Goal: Information Seeking & Learning: Learn about a topic

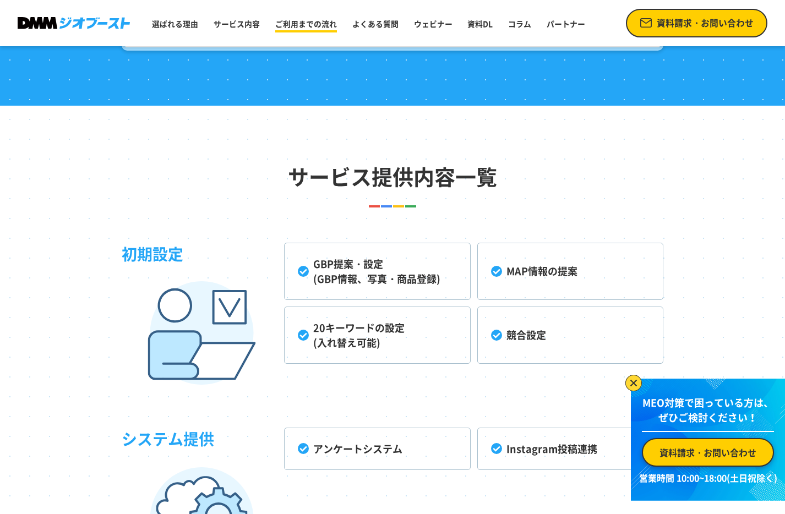
scroll to position [2435, 0]
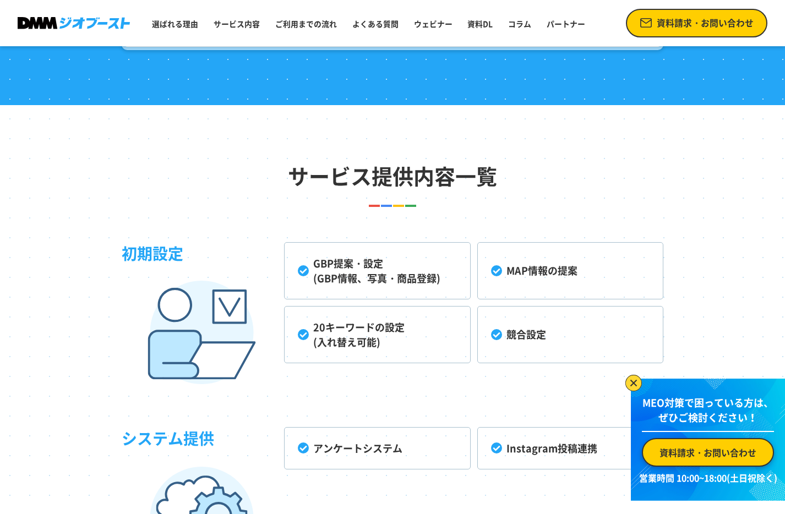
click at [354, 270] on li "GBP提案・設定 (GBP情報、写真・商品登録)" at bounding box center [377, 270] width 186 height 57
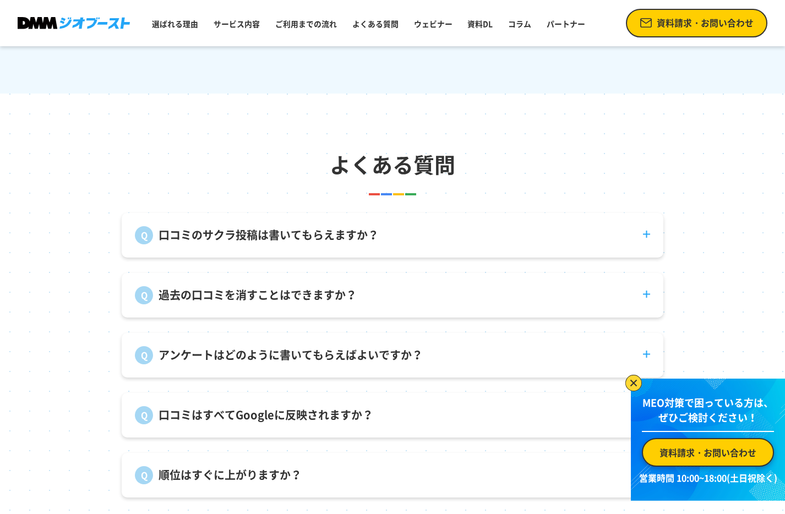
scroll to position [3750, 0]
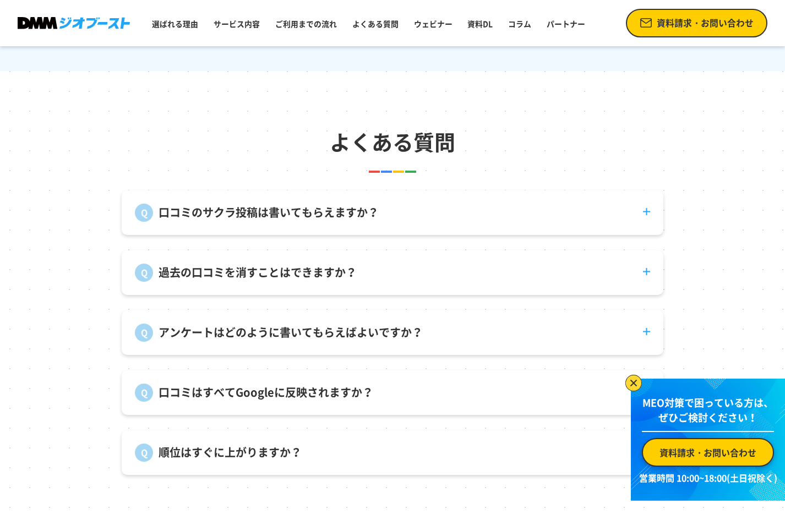
click at [217, 207] on p "口コミのサクラ投稿は書いてもらえますか？" at bounding box center [269, 212] width 220 height 17
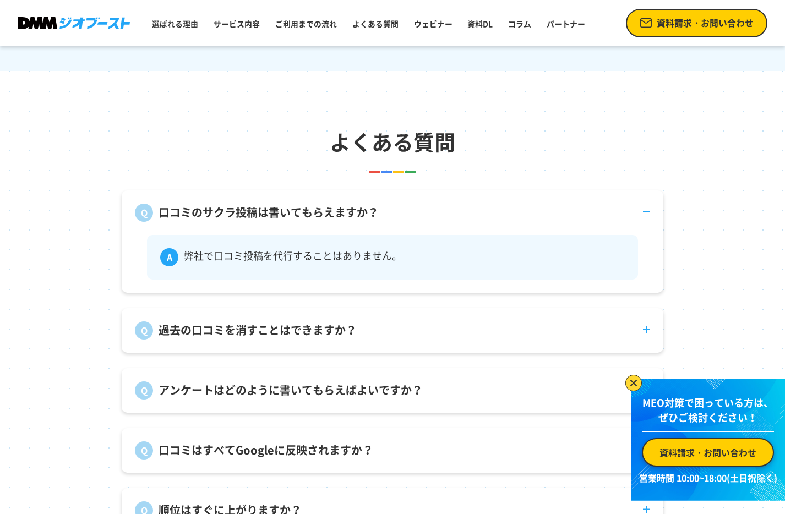
click at [217, 207] on p "口コミのサクラ投稿は書いてもらえますか？" at bounding box center [269, 212] width 220 height 17
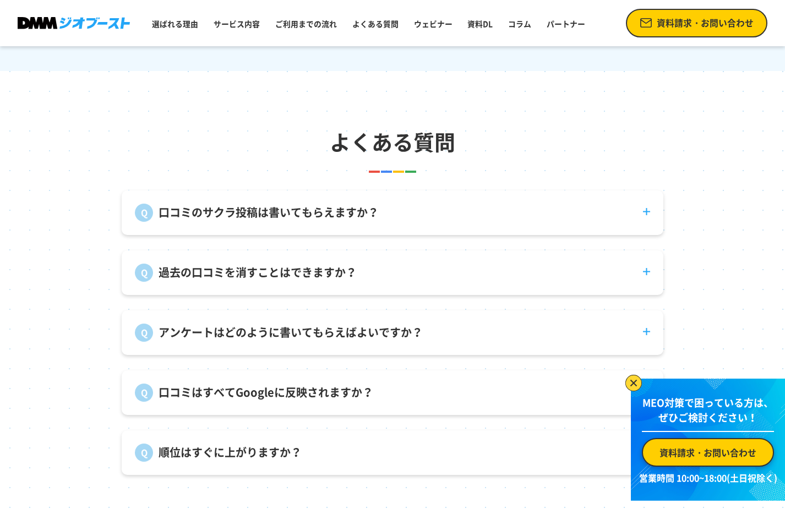
click at [213, 281] on dt "過去の口コミを消すことはできますか？" at bounding box center [393, 266] width 542 height 31
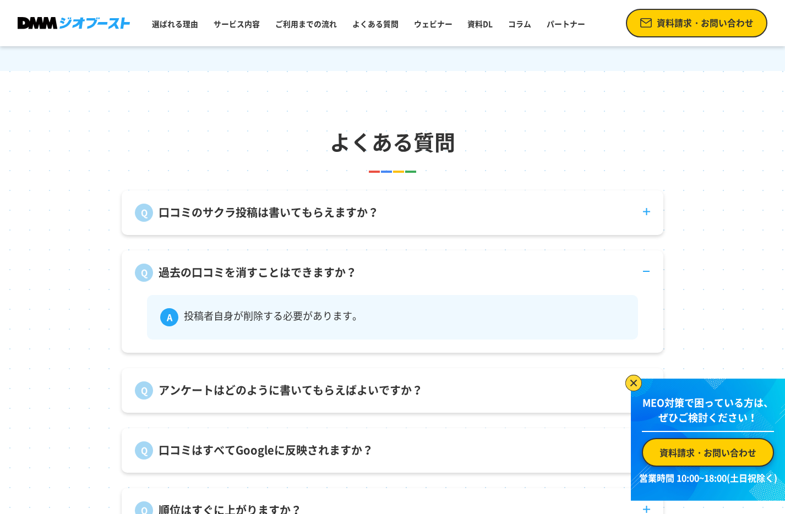
click at [213, 281] on dt "過去の口コミを消すことはできますか？" at bounding box center [393, 266] width 542 height 31
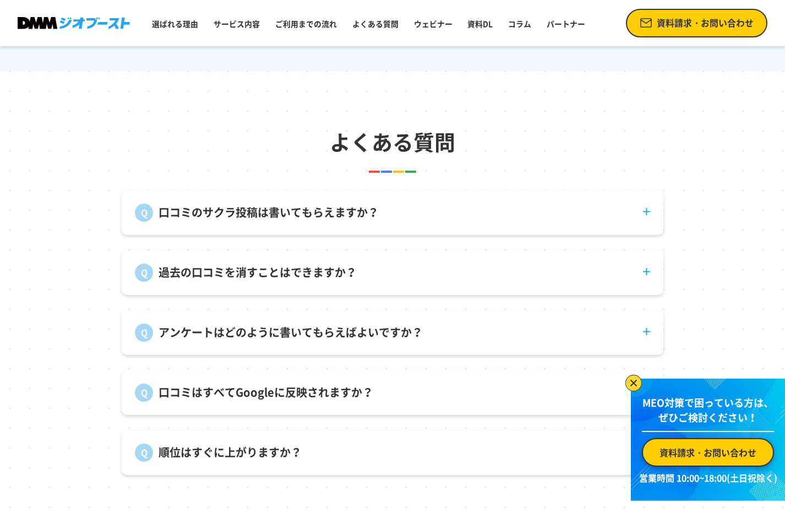
click at [208, 337] on p "アンケートはどのように書いてもらえばよいですか？" at bounding box center [291, 332] width 264 height 17
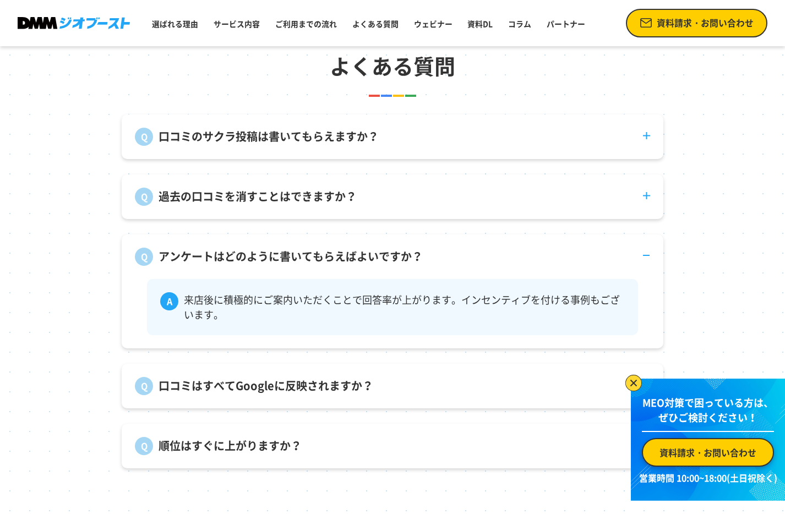
scroll to position [3871, 0]
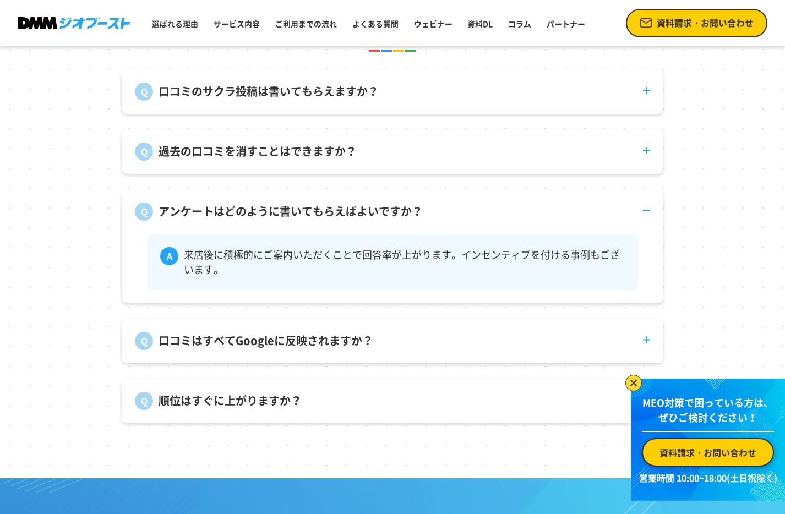
click at [259, 222] on div "アンケートはどのように書いてもらえばよいですか？ 来店後に積極的にご案内いただくことで回答率が上がります。インセンティブを付ける事例もございます。" at bounding box center [393, 246] width 542 height 114
click at [242, 353] on div "口コミはすべてGoogleに反映されますか？ Googleの判断で却下されることがあります。また、反映までの期間もバラつきがあります。" at bounding box center [393, 341] width 542 height 45
click at [257, 345] on p "口コミはすべてGoogleに反映されますか？" at bounding box center [266, 341] width 215 height 17
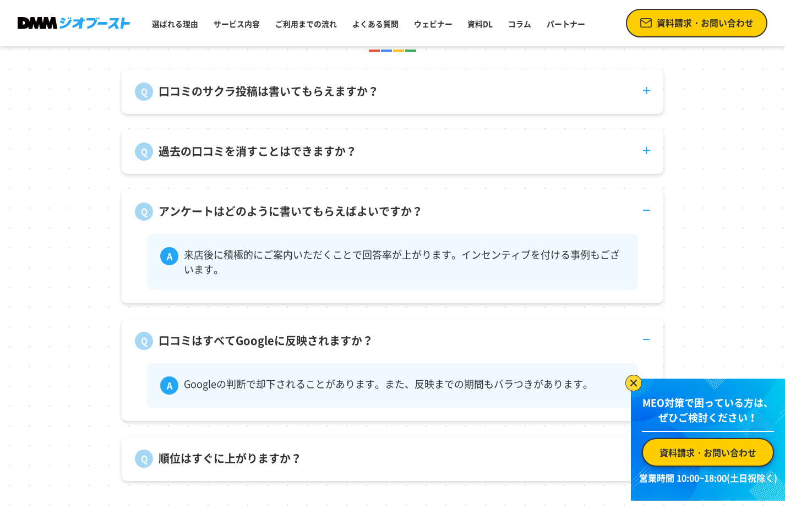
scroll to position [3971, 0]
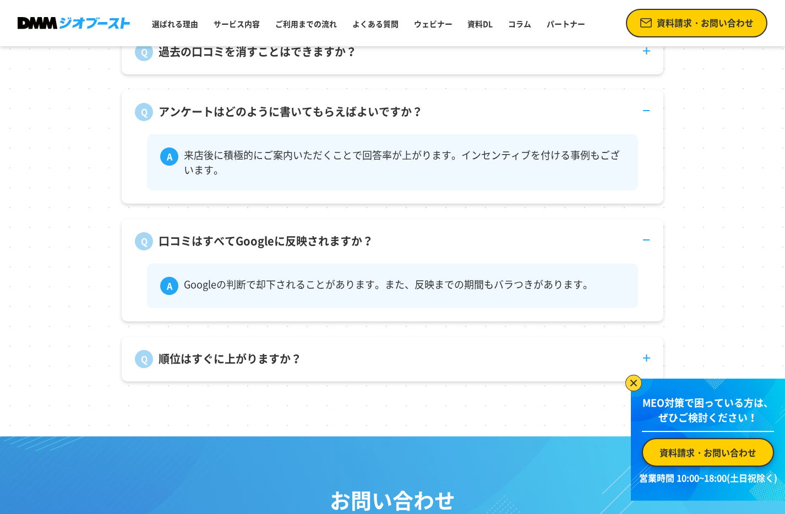
click at [241, 362] on p "順位はすぐに上がりますか？" at bounding box center [230, 359] width 143 height 17
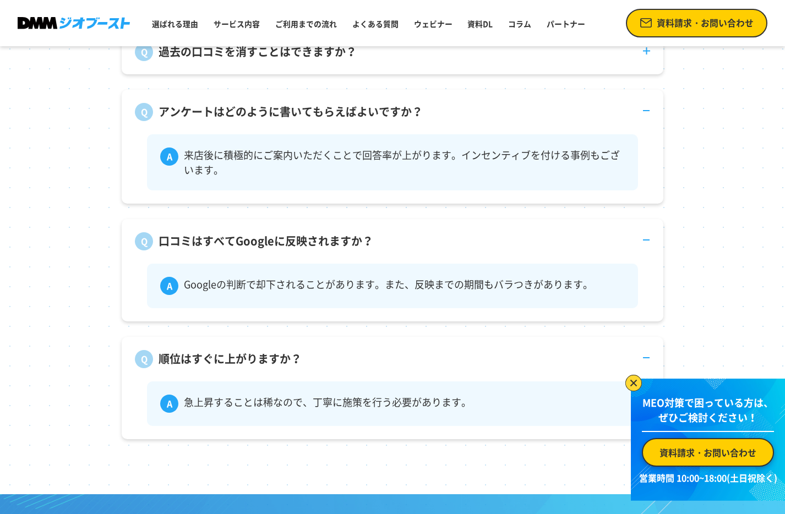
scroll to position [4066, 0]
